Goal: Check status: Check status

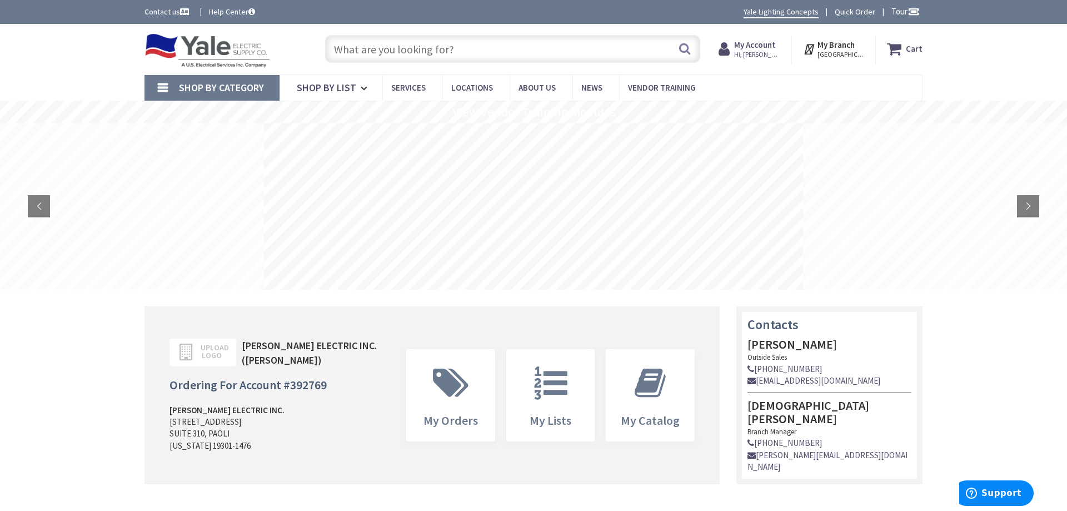
click at [768, 47] on strong "My Account" at bounding box center [755, 44] width 42 height 11
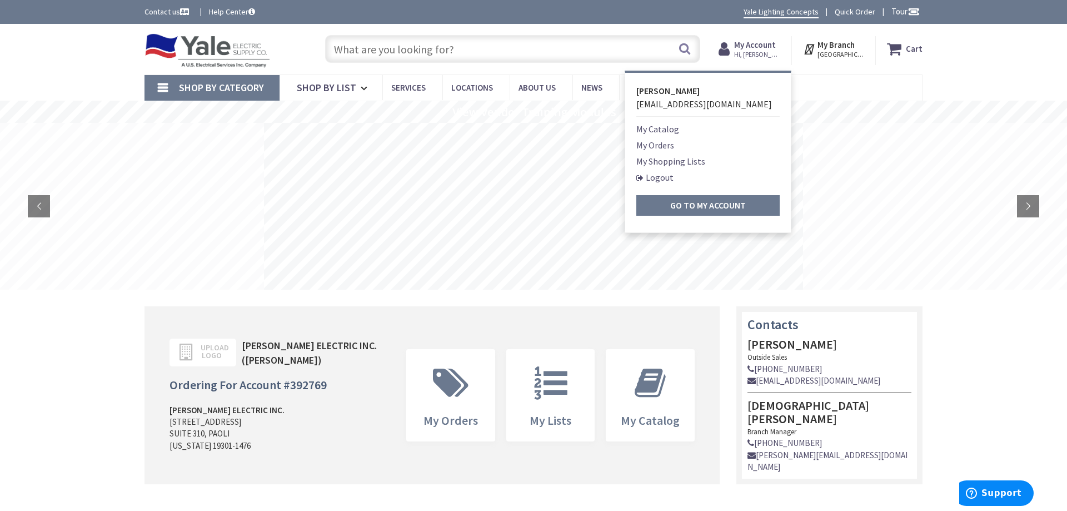
click at [665, 144] on link "My Orders" at bounding box center [655, 144] width 38 height 13
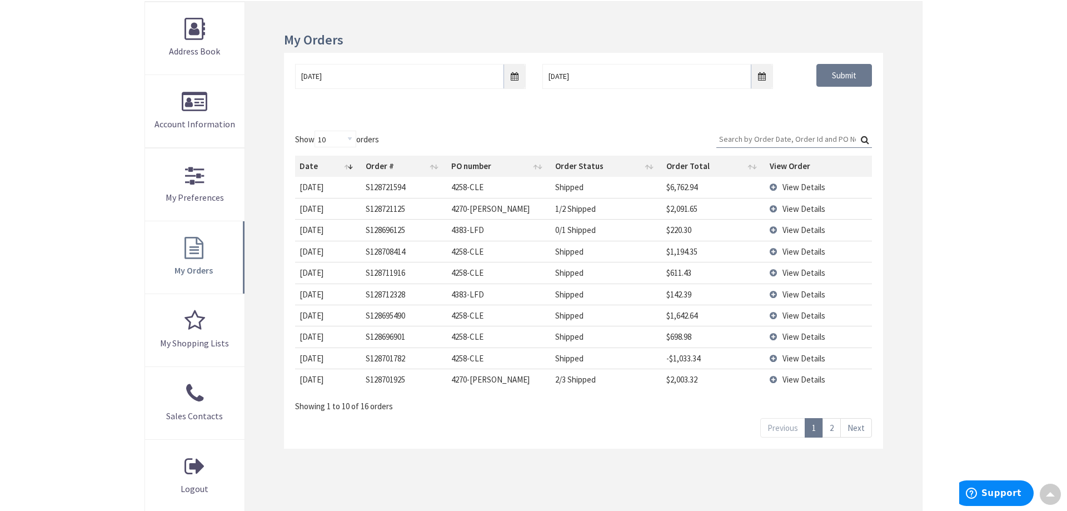
scroll to position [227, 0]
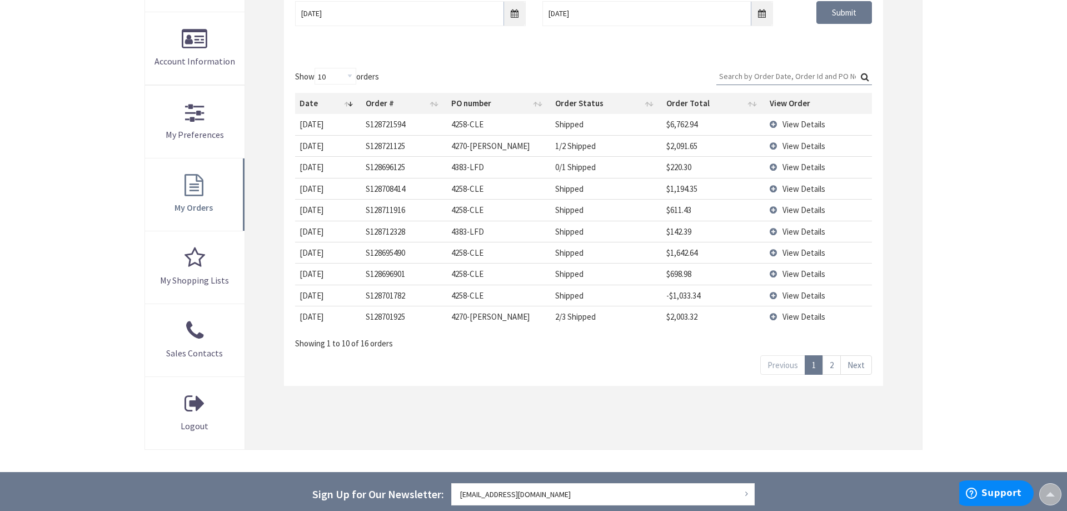
click at [833, 368] on link "2" at bounding box center [831, 364] width 18 height 19
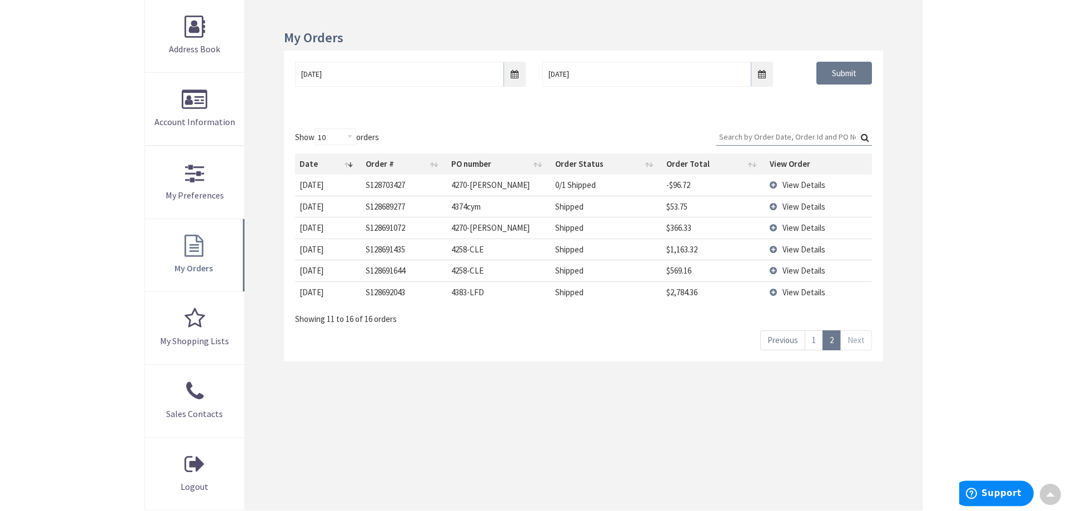
scroll to position [113, 0]
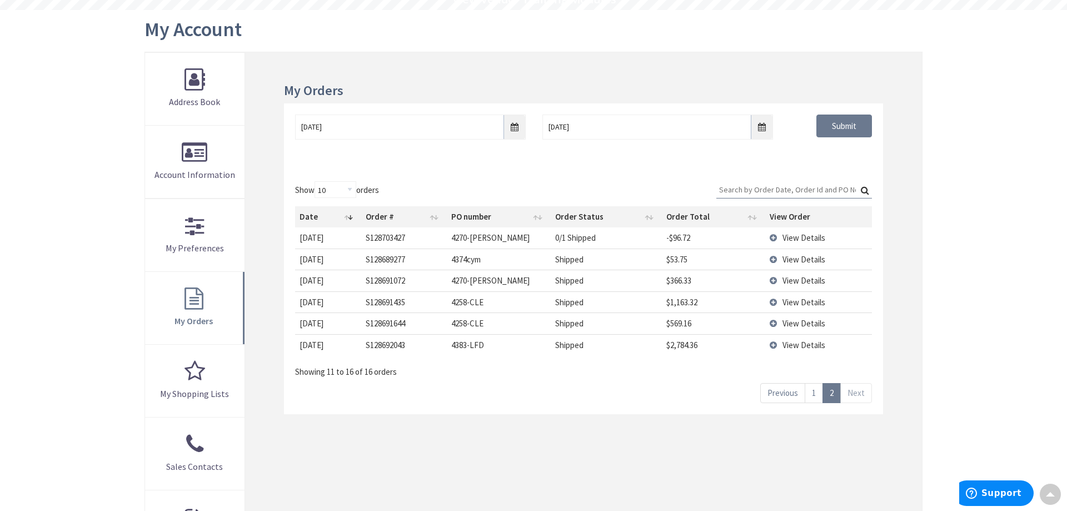
click at [808, 256] on span "View Details" at bounding box center [803, 259] width 43 height 11
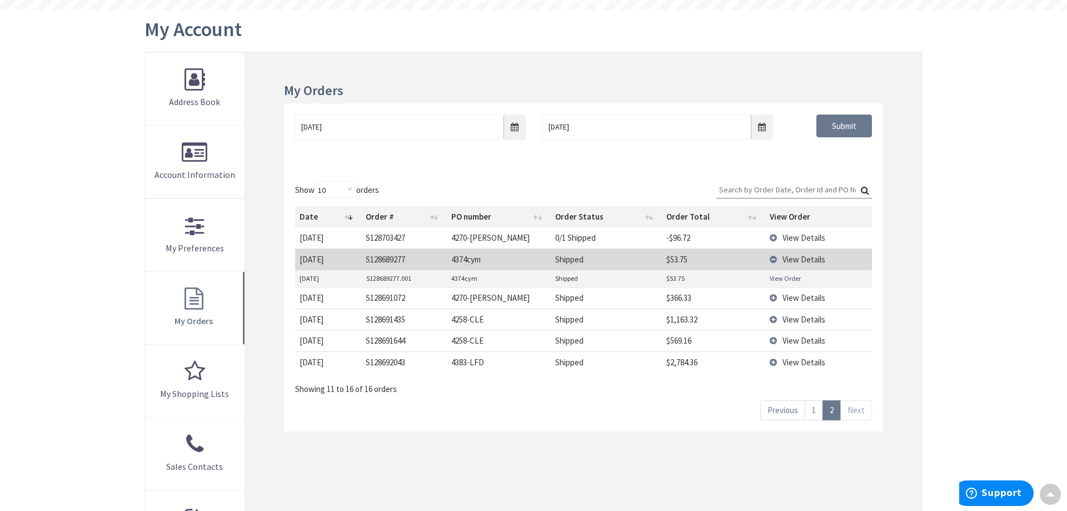
click at [782, 277] on link "View Order" at bounding box center [784, 277] width 31 height 9
click at [816, 412] on link "1" at bounding box center [813, 409] width 18 height 19
